Goal: Task Accomplishment & Management: Use online tool/utility

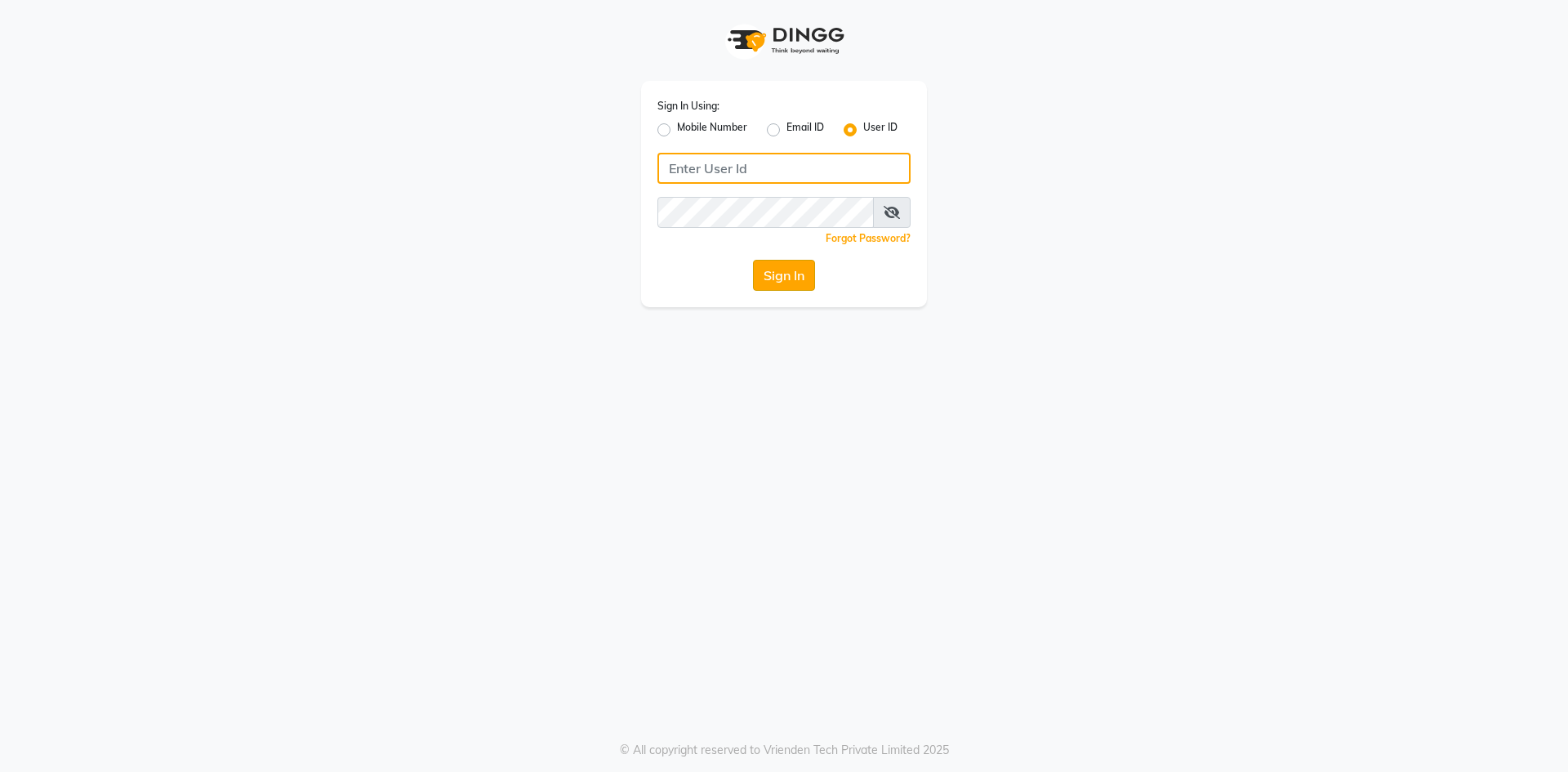
type input "thesalon"
click at [781, 265] on button "Sign In" at bounding box center [784, 274] width 62 height 31
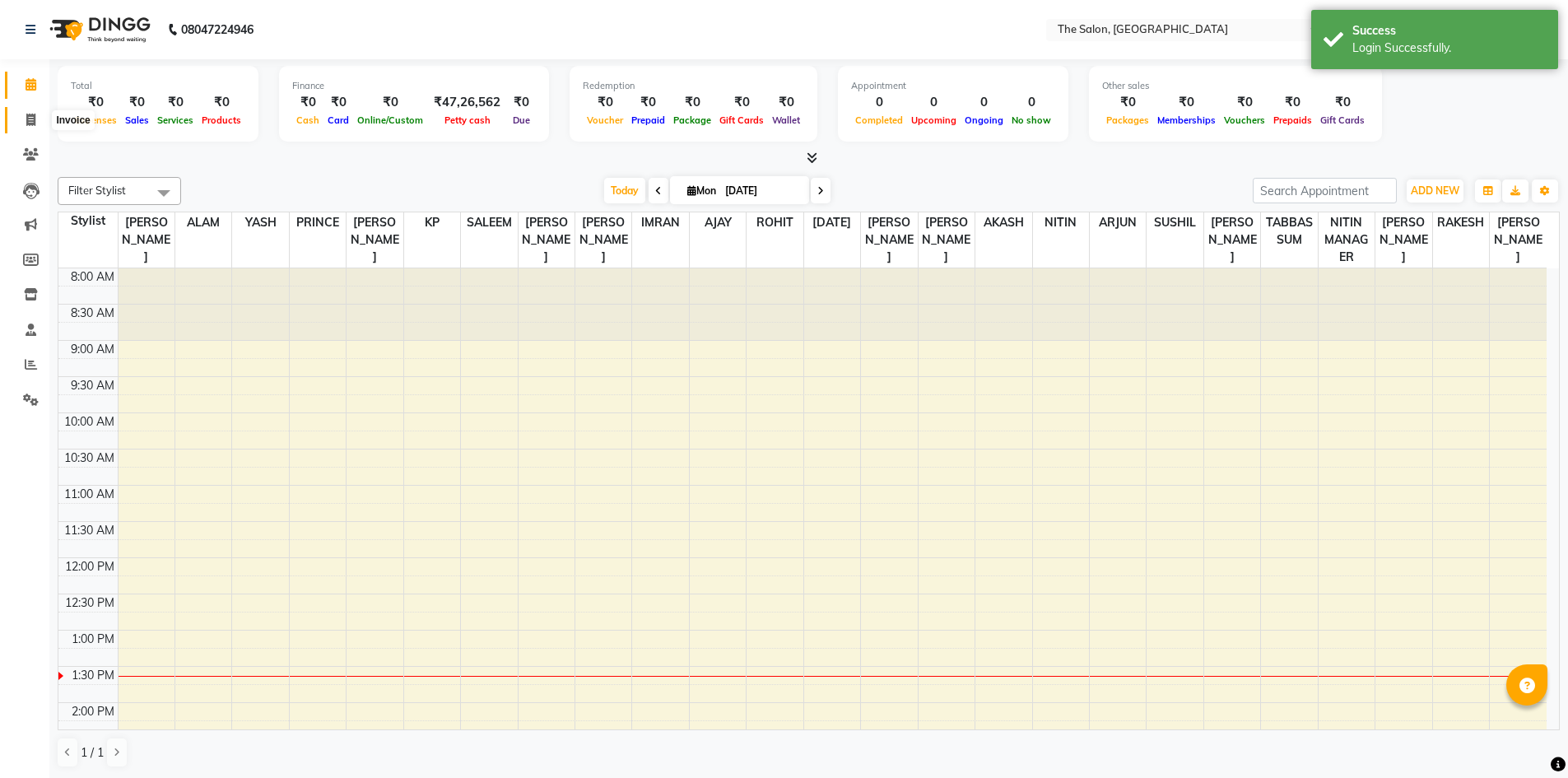
click at [27, 119] on icon at bounding box center [31, 120] width 9 height 12
select select "service"
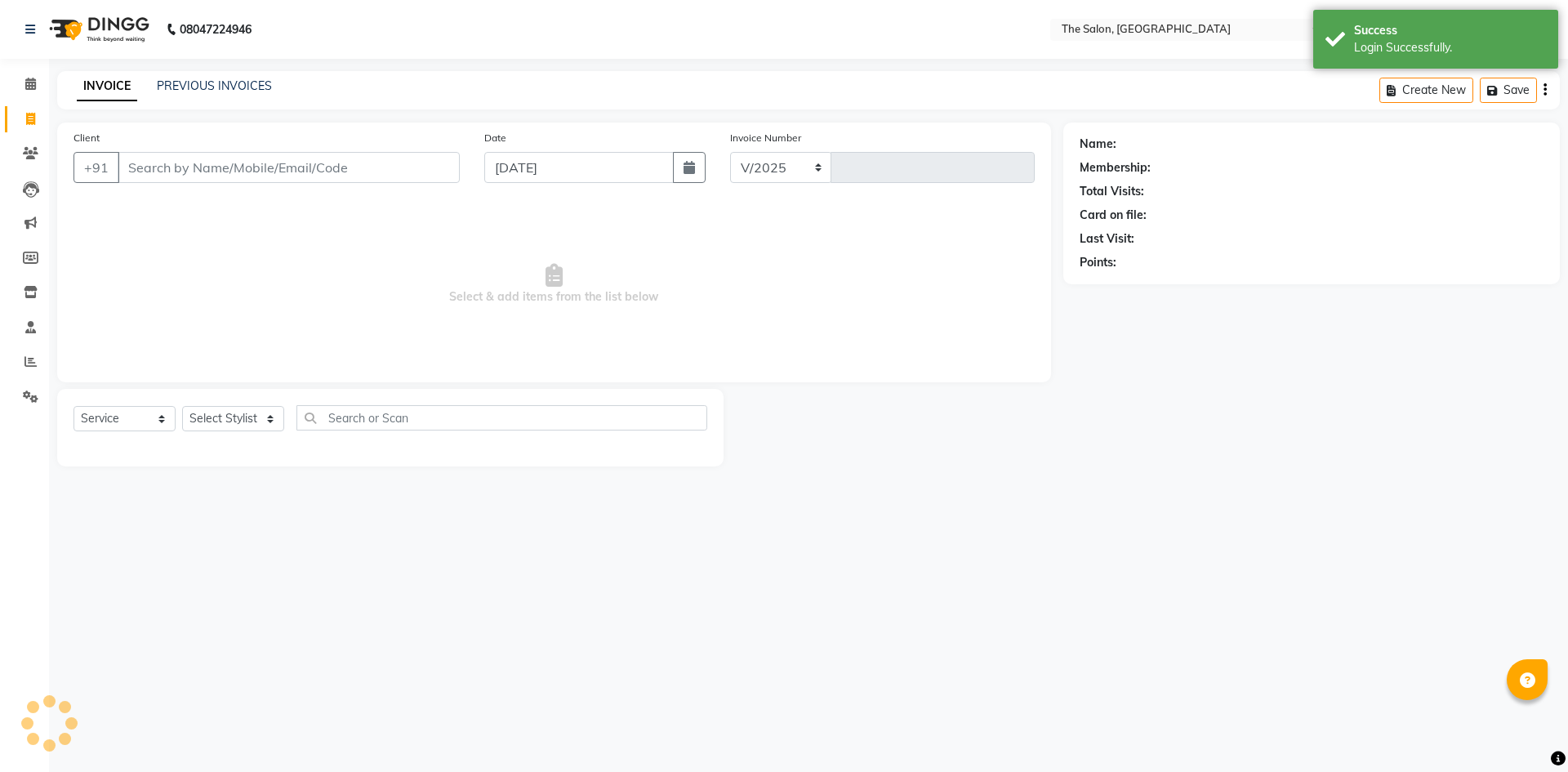
select select "4245"
type input "1235"
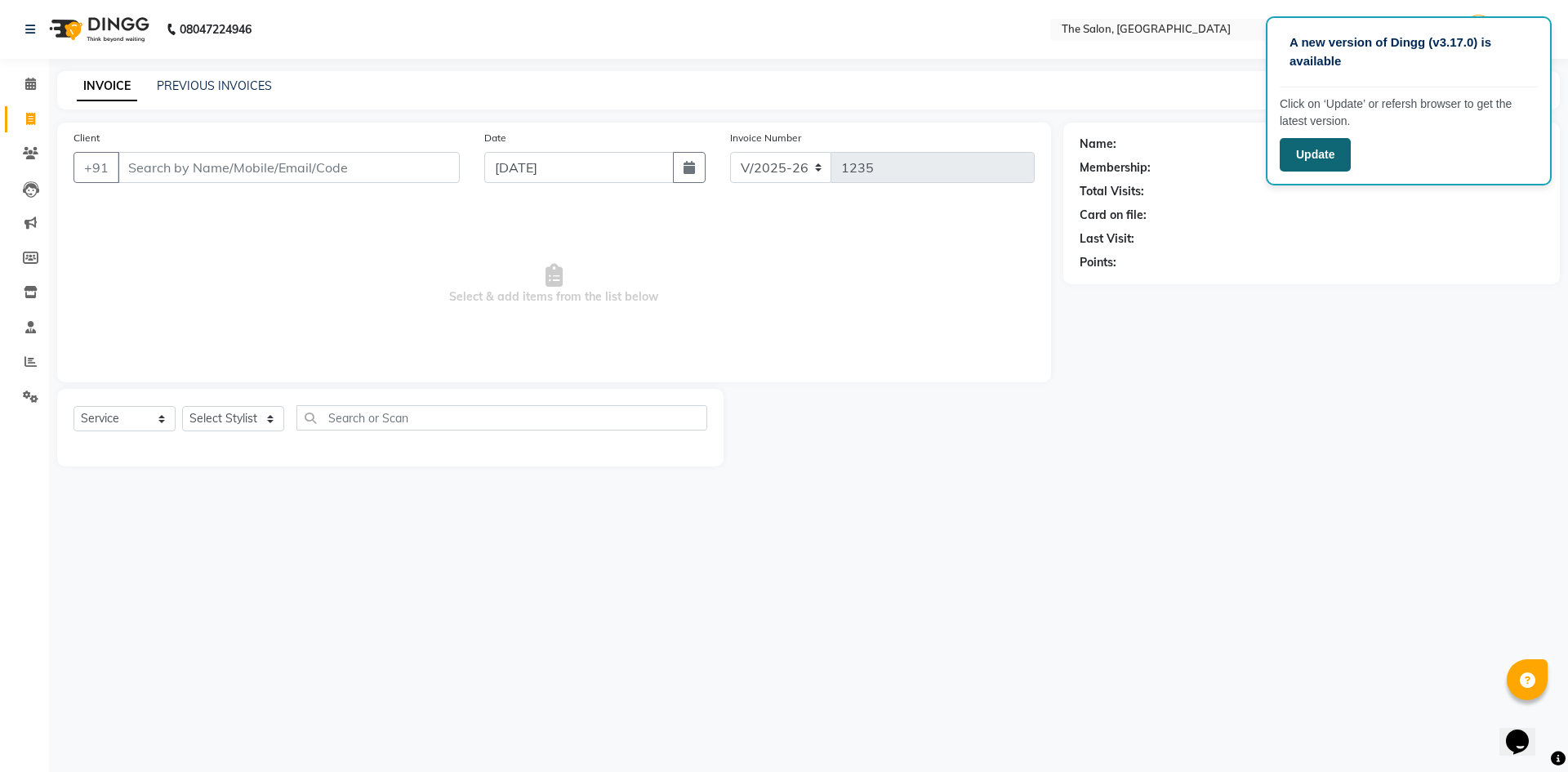
click at [1331, 164] on button "Update" at bounding box center [1315, 155] width 71 height 33
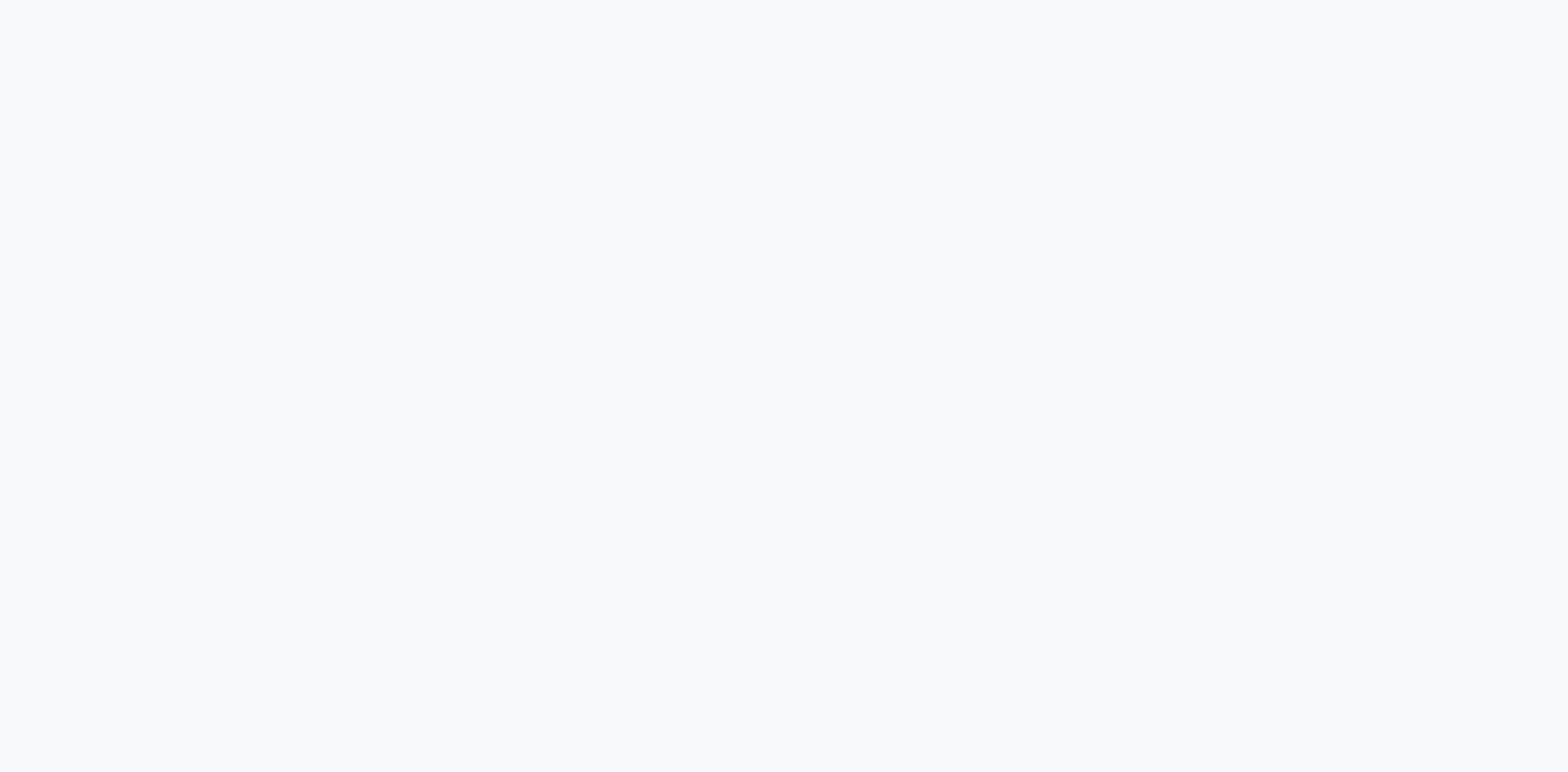
select select "service"
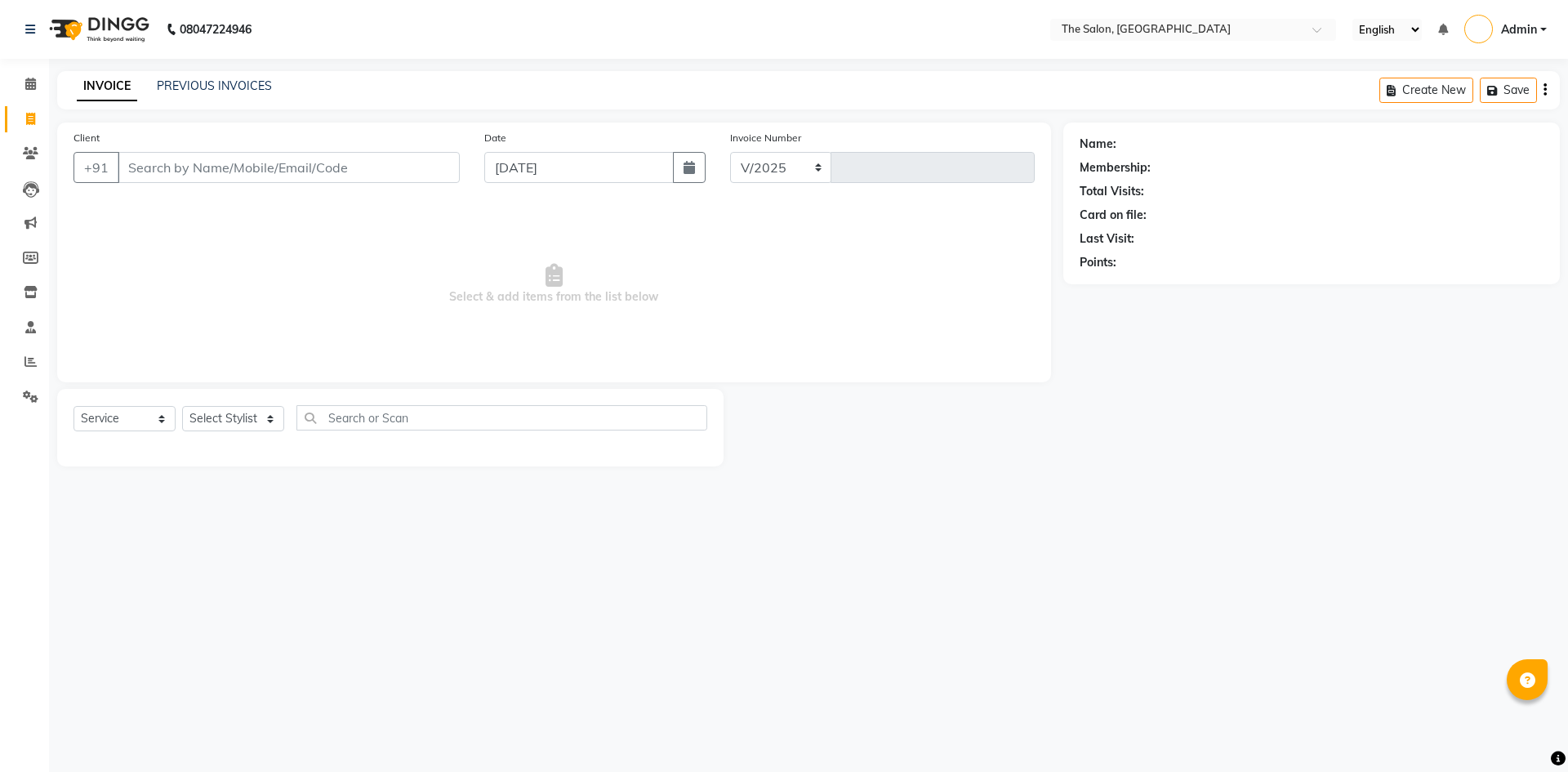
select select "4245"
type input "1235"
